Goal: Information Seeking & Learning: Learn about a topic

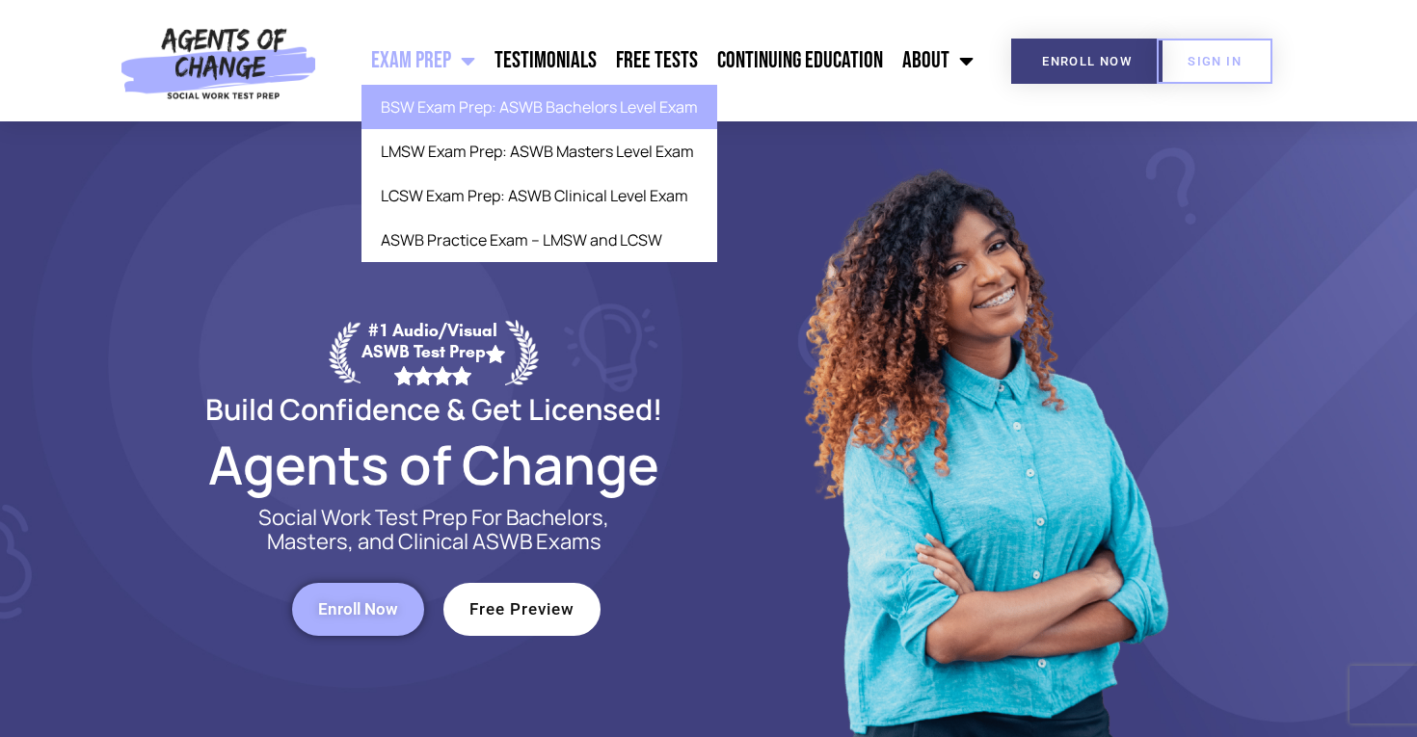
click at [453, 105] on link "BSW Exam Prep: ASWB Bachelors Level Exam" at bounding box center [539, 107] width 356 height 44
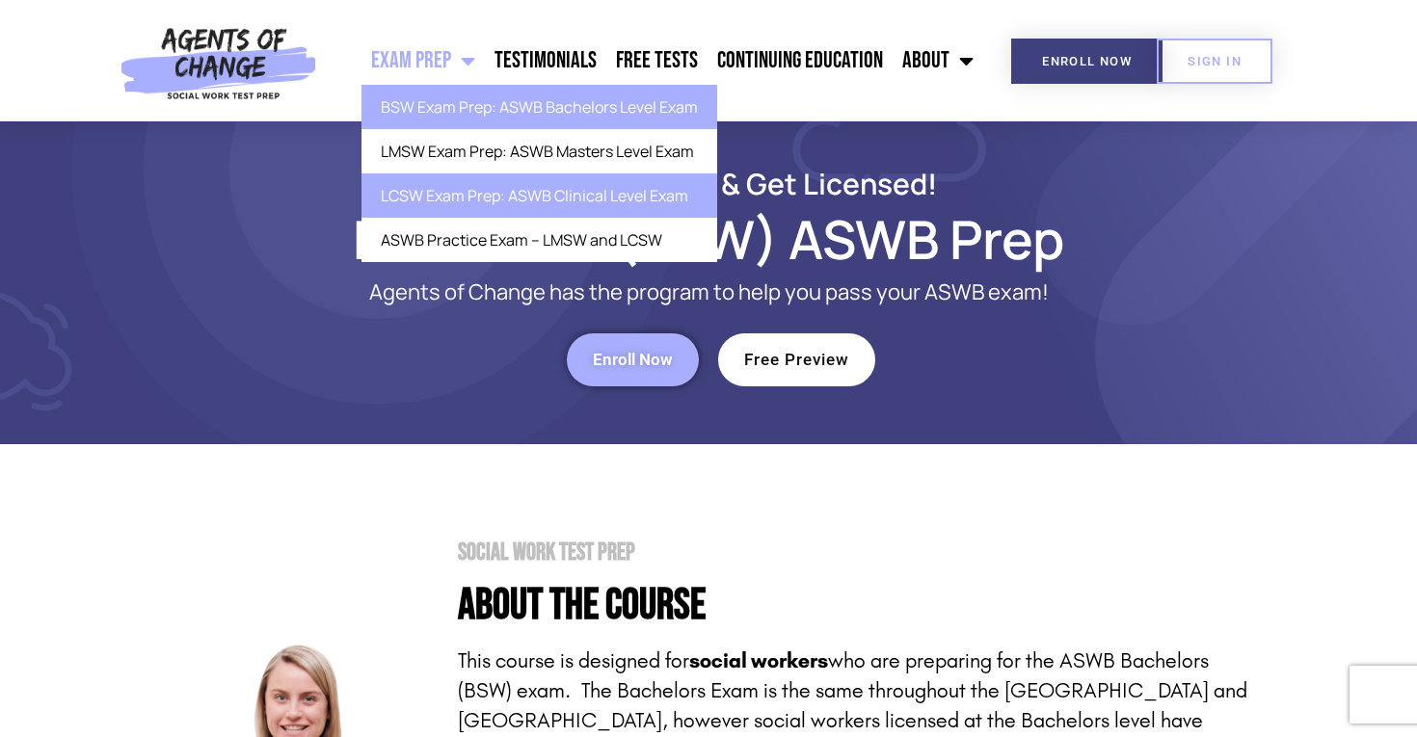
click at [421, 197] on link "LCSW Exam Prep: ASWB Clinical Level Exam" at bounding box center [539, 195] width 356 height 44
